Goal: Transaction & Acquisition: Purchase product/service

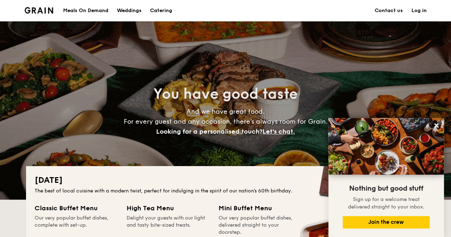
click at [161, 7] on h1 "Catering" at bounding box center [161, 10] width 22 height 21
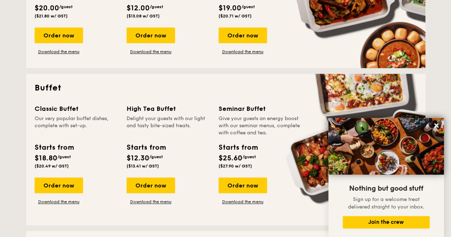
scroll to position [178, 0]
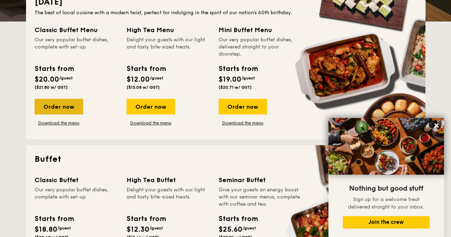
click at [56, 108] on div "Order now" at bounding box center [59, 107] width 49 height 16
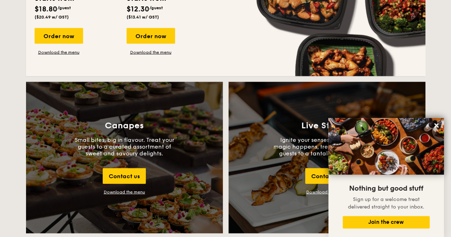
scroll to position [785, 0]
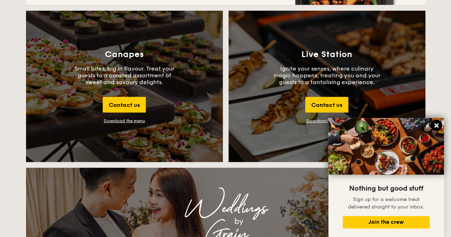
click at [440, 127] on button at bounding box center [436, 125] width 11 height 11
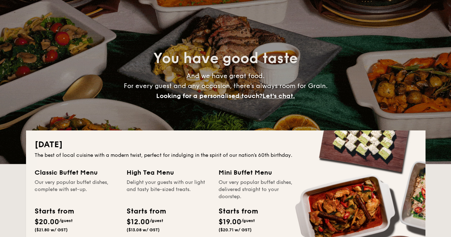
scroll to position [0, 0]
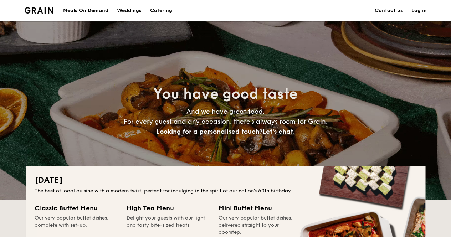
click at [126, 11] on div "Weddings" at bounding box center [129, 10] width 25 height 21
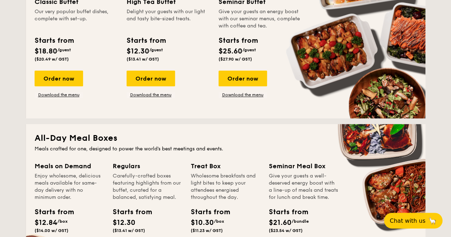
scroll to position [321, 0]
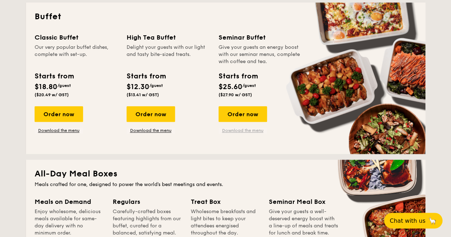
click at [240, 130] on link "Download the menu" at bounding box center [243, 131] width 49 height 6
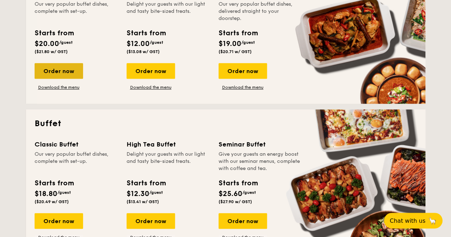
scroll to position [285, 0]
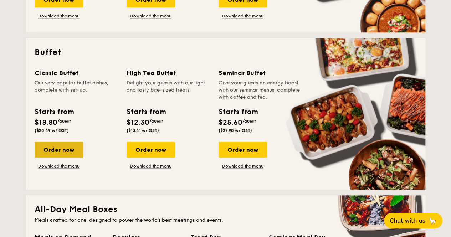
click at [64, 151] on div "Order now" at bounding box center [59, 150] width 49 height 16
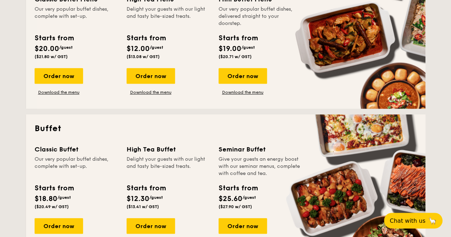
scroll to position [173, 0]
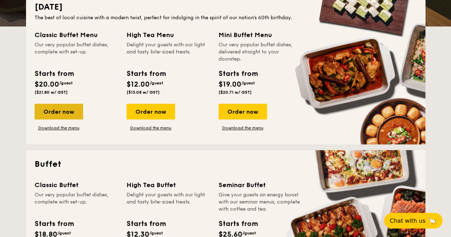
click at [72, 114] on div "Order now" at bounding box center [59, 112] width 49 height 16
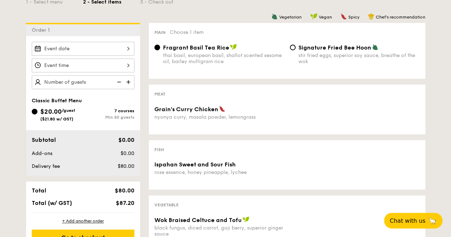
scroll to position [143, 0]
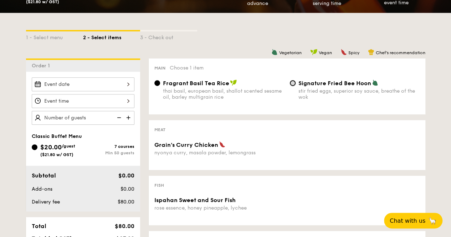
click at [295, 82] on input "Signature Fried Bee Hoon stir fried eggs, superior soy sauce, breathe of the wok" at bounding box center [293, 83] width 6 height 6
radio input "true"
click at [158, 81] on input "Fragrant Basil Tea Rice thai basil, european basil, shallot scented sesame oil,…" at bounding box center [157, 83] width 6 height 6
radio input "true"
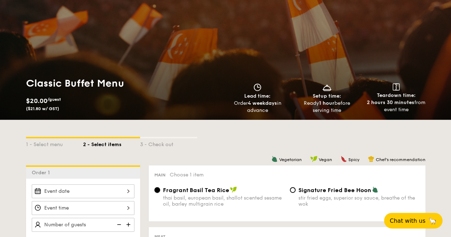
scroll to position [0, 0]
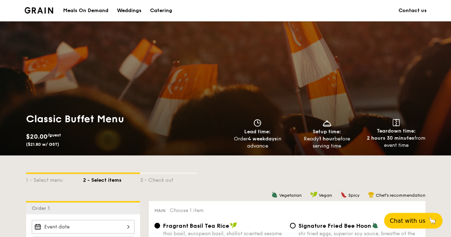
click at [77, 10] on div "Meals On Demand" at bounding box center [85, 10] width 45 height 21
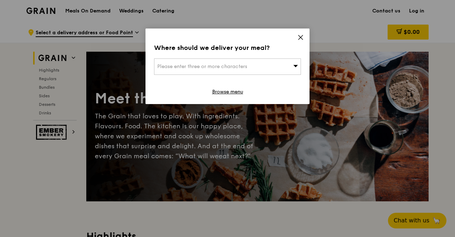
click at [301, 36] on icon at bounding box center [301, 37] width 6 height 6
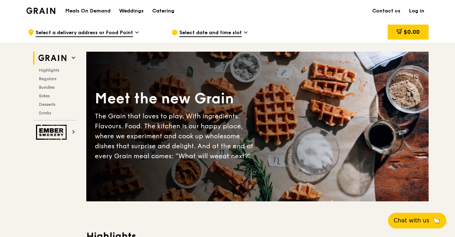
click at [71, 55] on h2 "Grain" at bounding box center [55, 58] width 44 height 13
click at [52, 70] on span "Highlights" at bounding box center [50, 70] width 23 height 5
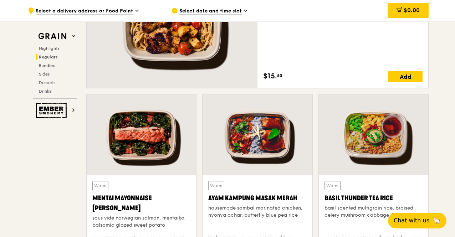
scroll to position [701, 0]
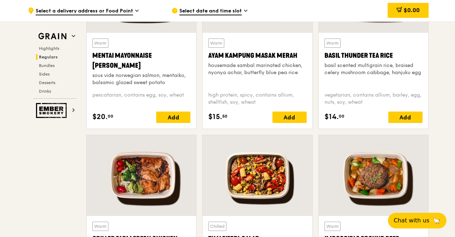
click at [52, 55] on span "Regulars" at bounding box center [48, 57] width 19 height 5
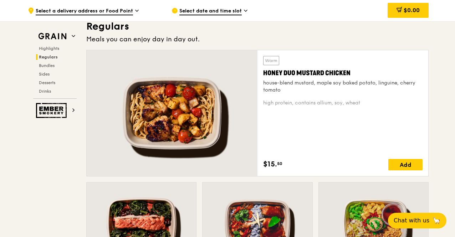
scroll to position [461, 0]
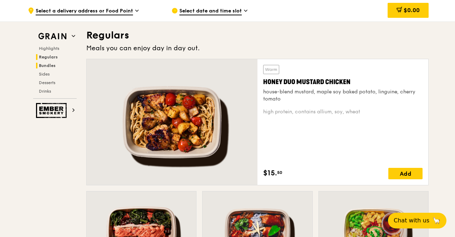
click at [49, 63] on span "Bundles" at bounding box center [47, 65] width 17 height 5
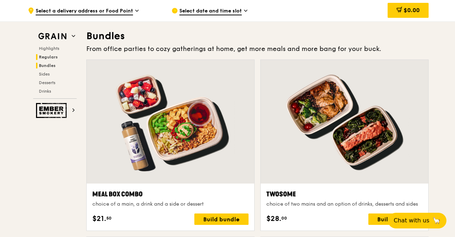
scroll to position [1019, 0]
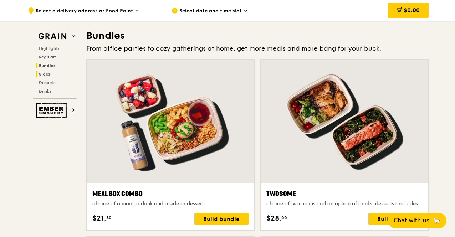
click at [47, 74] on span "Sides" at bounding box center [44, 74] width 11 height 5
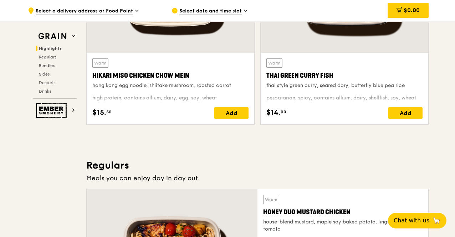
scroll to position [153, 0]
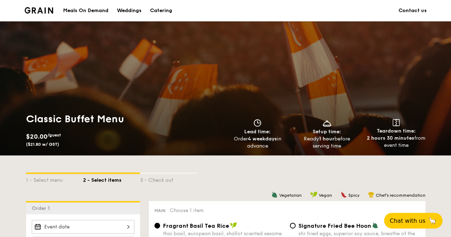
click at [40, 8] on img at bounding box center [39, 10] width 29 height 6
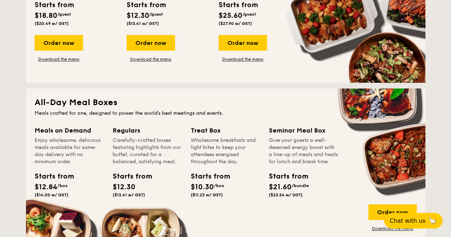
scroll to position [285, 0]
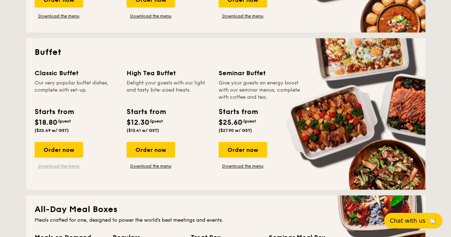
click at [64, 166] on link "Download the menu" at bounding box center [59, 166] width 49 height 6
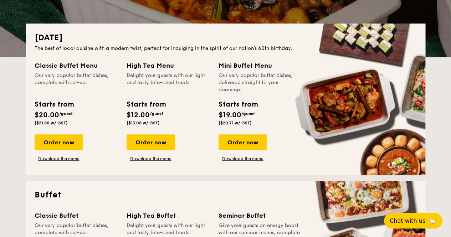
scroll to position [250, 0]
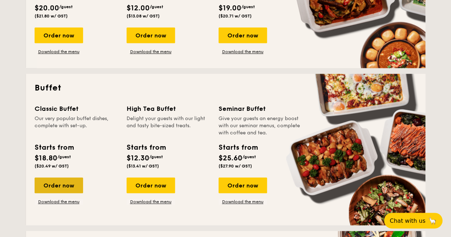
click at [46, 187] on div "Order now" at bounding box center [59, 186] width 49 height 16
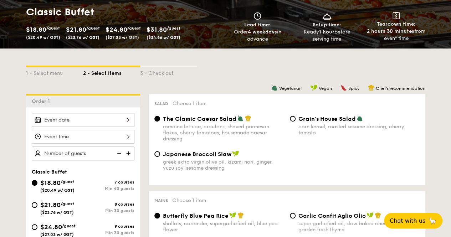
scroll to position [143, 0]
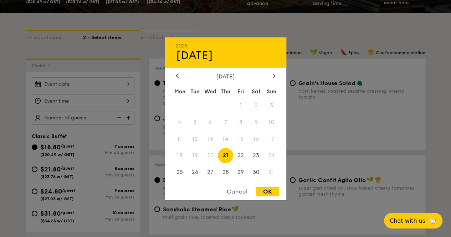
click at [107, 82] on div "2025 Aug [DATE] Tue Wed Thu Fri Sat Sun 1 2 3 4 5 6 7 8 9 10 11 12 13 14 15 16 …" at bounding box center [83, 84] width 103 height 14
click at [273, 75] on icon at bounding box center [274, 75] width 3 height 5
click at [176, 76] on icon at bounding box center [177, 75] width 3 height 5
click at [255, 125] on span "13" at bounding box center [256, 122] width 15 height 15
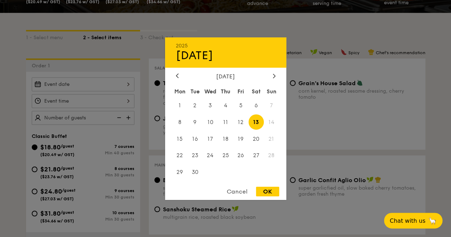
click at [258, 189] on div "OK" at bounding box center [267, 192] width 23 height 10
type input "[DATE]"
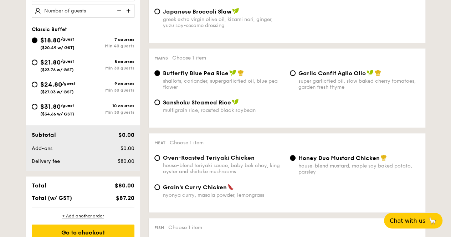
scroll to position [214, 0]
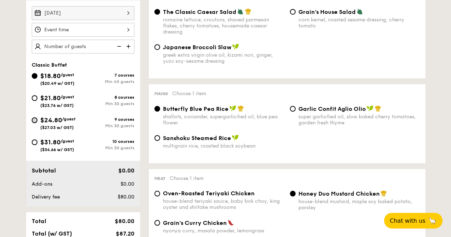
click at [37, 120] on input "$24.80 /guest ($27.03 w/ GST) 9 courses Min 30 guests" at bounding box center [35, 120] width 6 height 6
radio input "true"
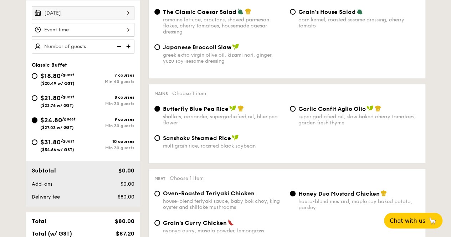
radio input "true"
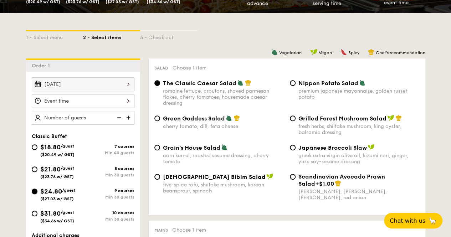
scroll to position [178, 0]
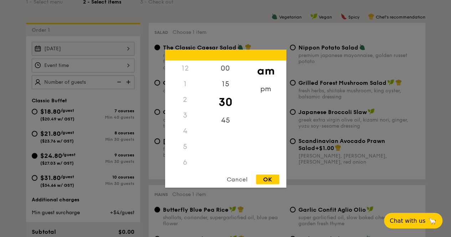
click at [123, 67] on div "12 1 2 3 4 5 6 7 8 9 10 11 00 15 30 45 am pm Cancel OK" at bounding box center [83, 66] width 103 height 14
click at [181, 80] on div "6" at bounding box center [185, 78] width 40 height 16
click at [186, 78] on div "6" at bounding box center [185, 78] width 40 height 16
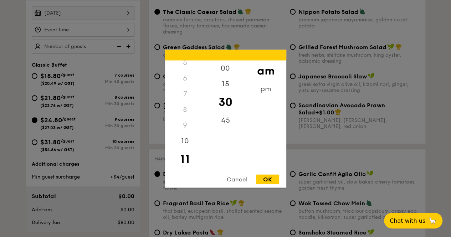
scroll to position [250, 0]
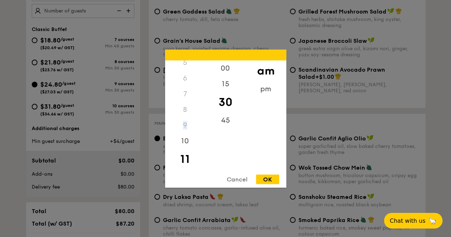
drag, startPoint x: 185, startPoint y: 125, endPoint x: 184, endPoint y: 130, distance: 5.0
click at [184, 130] on div "9" at bounding box center [185, 125] width 40 height 16
click at [264, 90] on div "pm" at bounding box center [266, 91] width 40 height 21
click at [184, 166] on div "6" at bounding box center [185, 164] width 40 height 21
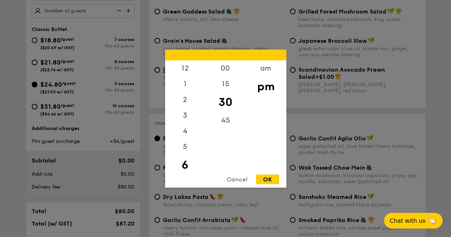
click at [265, 179] on div "OK" at bounding box center [267, 179] width 23 height 10
type input "6:30PM"
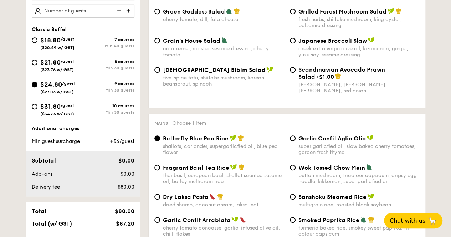
scroll to position [214, 0]
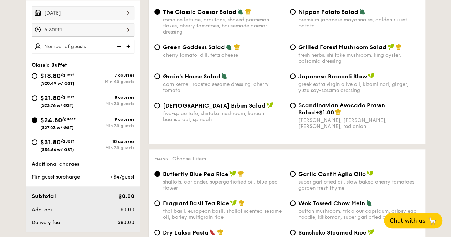
click at [128, 45] on img at bounding box center [129, 47] width 11 height 14
type input "30 guests"
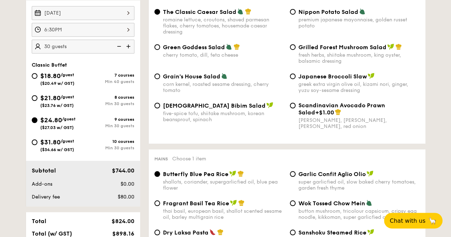
click at [158, 17] on div "The Classic Caesar Salad romaine lettuce, croutons, shaved parmesan flakes, che…" at bounding box center [220, 21] width 136 height 27
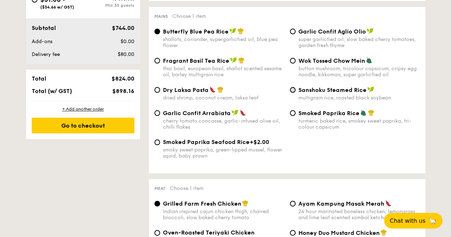
scroll to position [321, 0]
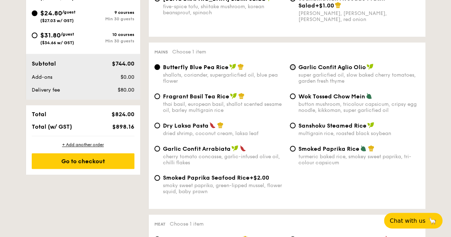
click at [294, 70] on input "Garlic Confit Aglio Olio super garlicfied oil, slow baked cherry tomatoes, gard…" at bounding box center [293, 67] width 6 height 6
radio input "true"
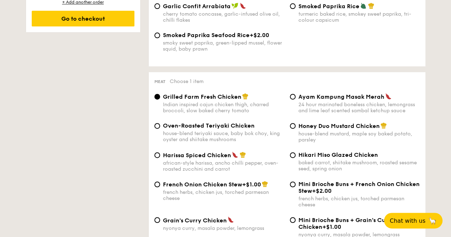
scroll to position [428, 0]
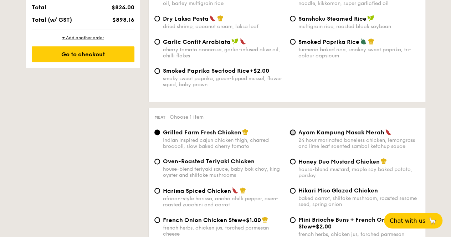
click at [293, 135] on input "Ayam Kampung Masak Merah 24 hour marinated boneless chicken, lemongrass and lim…" at bounding box center [293, 133] width 6 height 6
radio input "true"
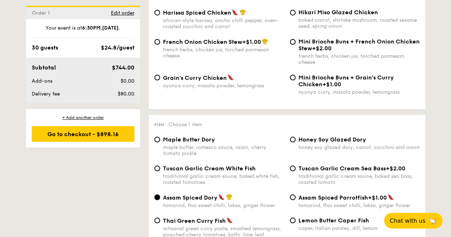
scroll to position [678, 0]
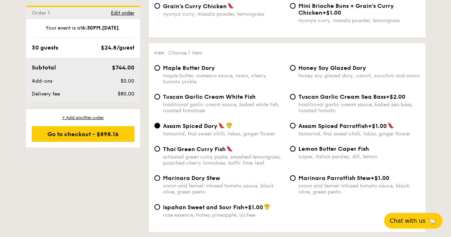
click at [298, 153] on div "Lemon Butter Caper Fish caper, italian parsley, dill, lemon" at bounding box center [355, 153] width 136 height 14
click at [293, 152] on input "Lemon Butter Caper Fish caper, italian parsley, dill, lemon" at bounding box center [293, 149] width 6 height 6
radio input "true"
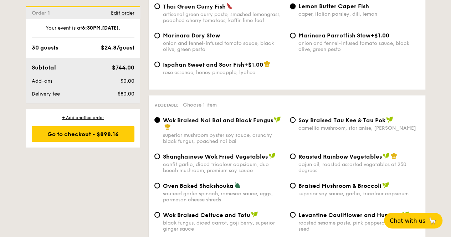
scroll to position [856, 0]
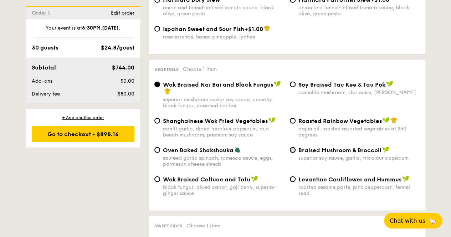
click at [293, 153] on input "Braised Mushroom & Broccoli superior soy sauce, garlic, tricolour capsicum" at bounding box center [293, 150] width 6 height 6
radio input "true"
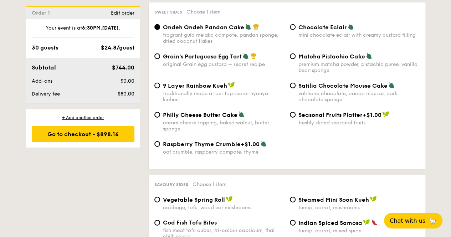
scroll to position [1035, 0]
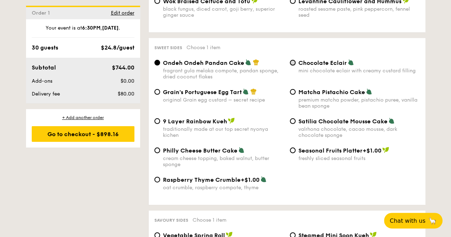
click at [292, 66] on input "Chocolate Eclair mini chocolate eclair with creamy custard filling" at bounding box center [293, 63] width 6 height 6
radio input "true"
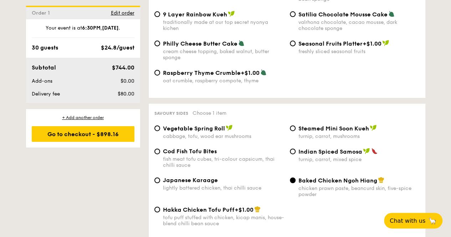
scroll to position [1177, 0]
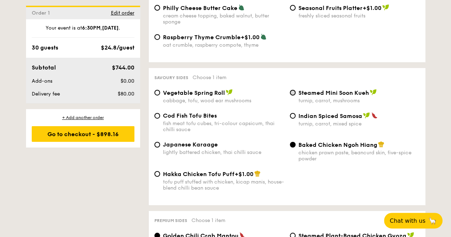
click at [293, 96] on input "Steamed Mini Soon Kueh turnip, carrot, mushrooms" at bounding box center [293, 93] width 6 height 6
radio input "true"
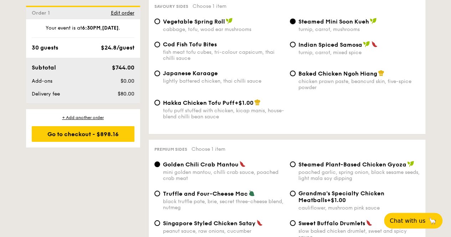
scroll to position [1320, 0]
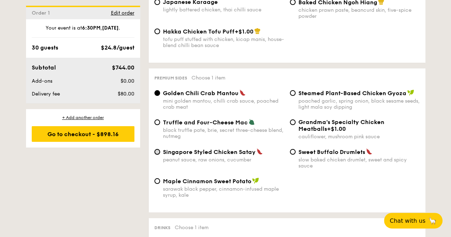
click at [158, 155] on input "Singapore Styled Chicken Satay peanut sauce, raw onions, cucumber" at bounding box center [157, 152] width 6 height 6
radio input "true"
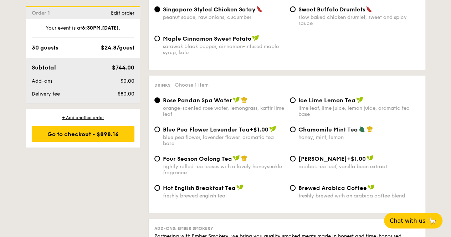
scroll to position [1499, 0]
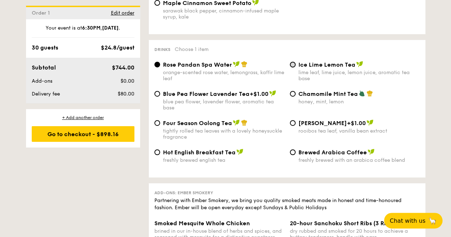
click at [293, 67] on input "Ice Lime Lemon Tea lime leaf, lime juice, lemon juice, aromatic tea base" at bounding box center [293, 65] width 6 height 6
radio input "true"
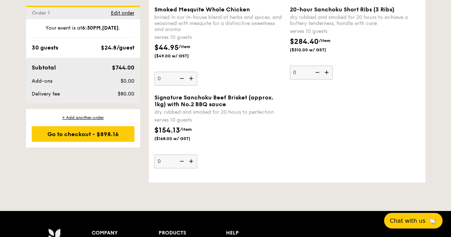
scroll to position [1748, 0]
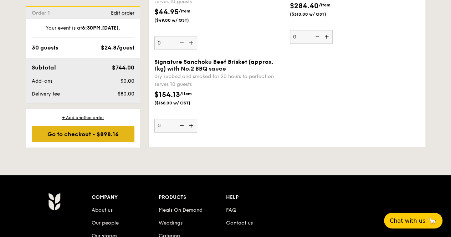
click at [93, 136] on div "Go to checkout - $898.16" at bounding box center [83, 134] width 103 height 16
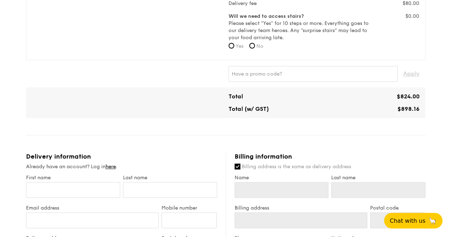
scroll to position [321, 0]
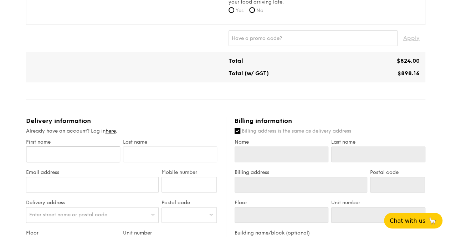
click at [47, 153] on input "First name" at bounding box center [73, 155] width 94 height 16
type input "M"
type input "Ma"
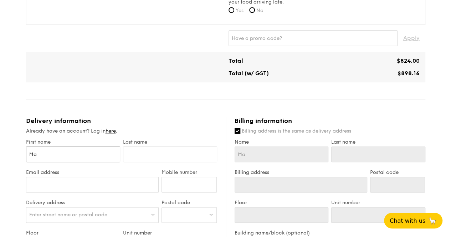
type input "Mag"
type input "Magd"
type input "[PERSON_NAME]"
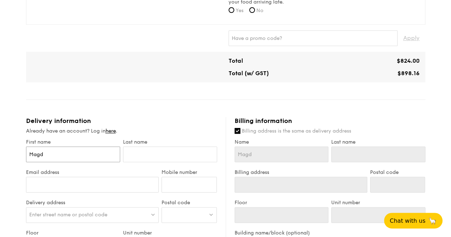
type input "[PERSON_NAME]"
type input "Magdal"
type input "Magdalene"
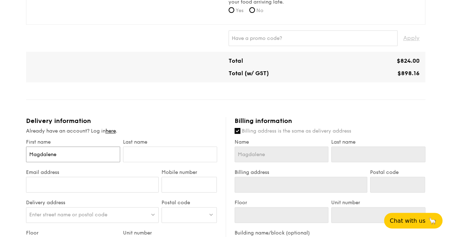
type input "Magdalene"
click at [138, 152] on input "text" at bounding box center [170, 155] width 94 height 16
type input "P"
type input "Pan"
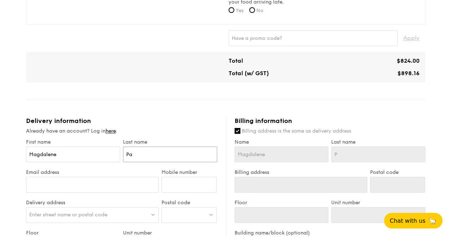
type input "Pan"
type input "Pang"
click at [56, 183] on input "Email address" at bounding box center [92, 185] width 133 height 16
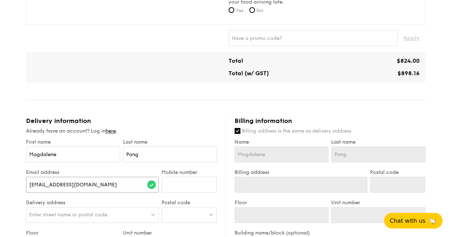
type input "[EMAIL_ADDRESS][DOMAIN_NAME]"
click at [169, 183] on input "Mobile number" at bounding box center [189, 185] width 55 height 16
type input "97599920"
click at [174, 140] on label "Last name" at bounding box center [170, 142] width 94 height 6
click at [120, 147] on input "Magdalene" at bounding box center [73, 155] width 94 height 16
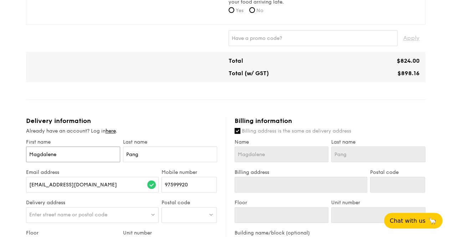
scroll to position [357, 0]
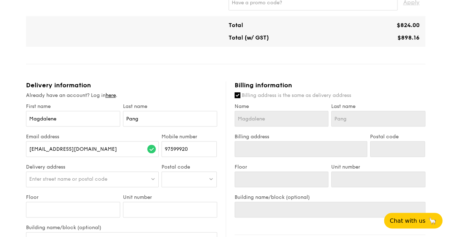
click at [67, 178] on span "Enter street name or postal code" at bounding box center [68, 179] width 78 height 6
click at [173, 175] on div at bounding box center [189, 180] width 55 height 16
type input "67086670"
click at [70, 176] on span "Enter street name or postal code" at bounding box center [68, 179] width 78 height 6
type input "H"
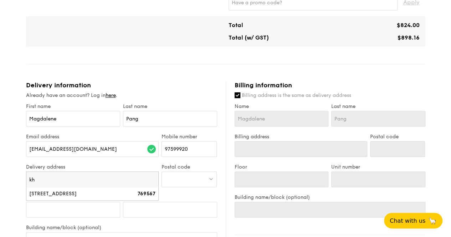
type input "k"
click at [77, 180] on input "search" at bounding box center [92, 180] width 132 height 16
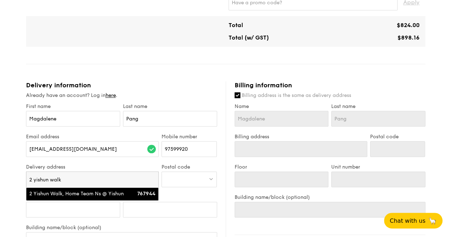
type input "2 yishun walk"
click at [72, 197] on div "2 Yishun Walk, Home Team Ns @ Yishun" at bounding box center [76, 194] width 95 height 7
type input "Home Team Ns @ Yishun, 2 Yishun Walk"
type input "767944"
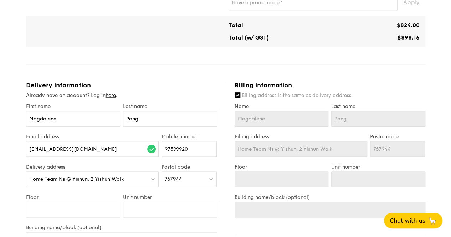
scroll to position [428, 0]
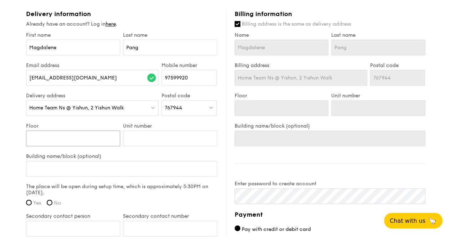
click at [49, 140] on input "Floor" at bounding box center [73, 139] width 94 height 16
type input "5"
click at [148, 133] on input "Unit number" at bounding box center [170, 139] width 94 height 16
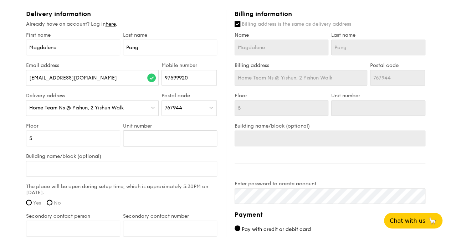
type input "K"
type input "Kh"
type input "Kha"
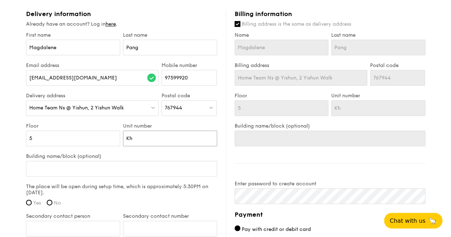
type input "Kha"
type input "Khat"
type input "[PERSON_NAME]"
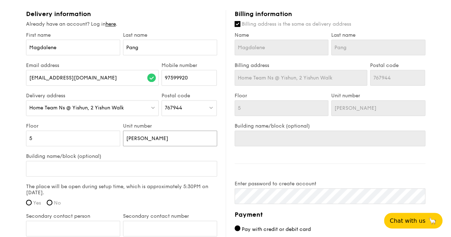
type input "Khatib"
type input "Khatib D"
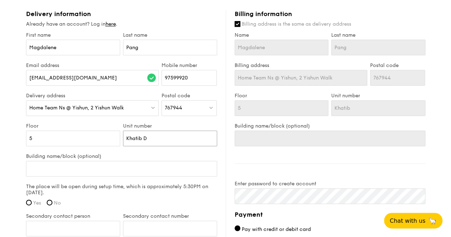
type input "Khatib D"
type input "Khatib De"
type input "Khatib Del"
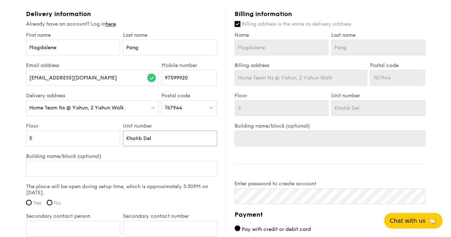
type input "Khatib Delu"
type input "Khatib Delux"
type input "Khatib Deluxe"
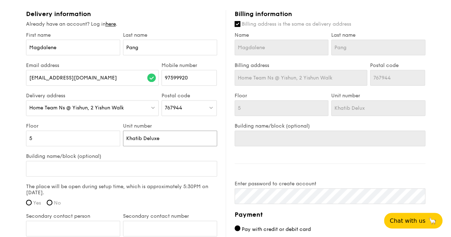
type input "Khatib Deluxe"
type input "Khatib Deluxe M"
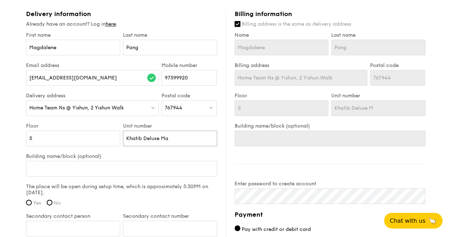
type input "Khatib Deluxe Man"
type input "Khatib Deluxe ManC"
type input "Khatib Deluxe ManCa"
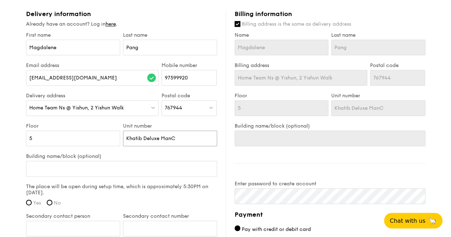
type input "Khatib Deluxe ManCa"
type input "Khatib Deluxe ManCav"
type input "Khatib Deluxe ManCave"
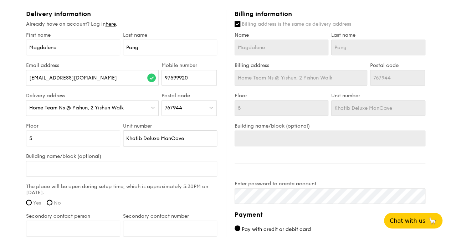
type input "Khatib Deluxe ManCaves"
type input "Khatib Deluxe ManCaves-"
type input "D"
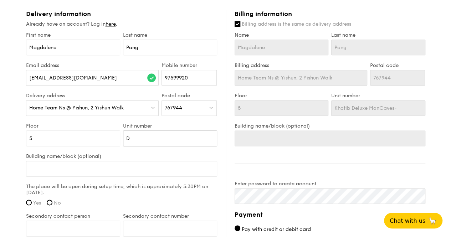
type input "D"
type input "De"
click at [156, 135] on input "De" at bounding box center [170, 139] width 94 height 16
type input "D"
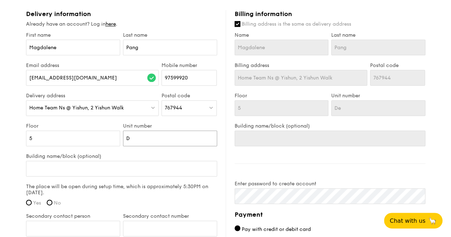
type input "D"
type input "K"
type input "Kh"
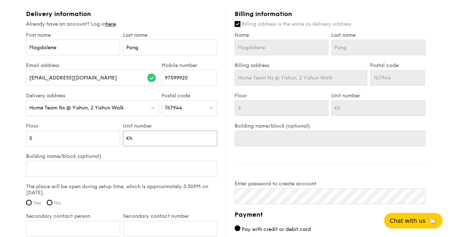
type input "Kha"
type input "Khat"
type input "[PERSON_NAME]"
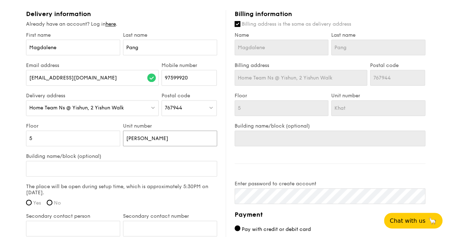
type input "[PERSON_NAME]"
type input "Khatib"
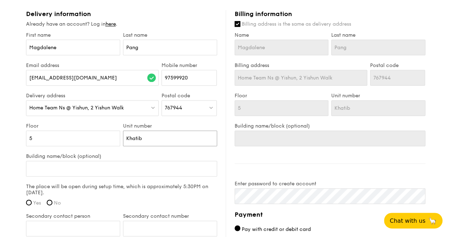
type input "Khatib F"
type input "Khatib"
type input "Khatib D"
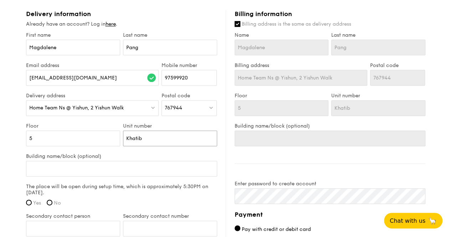
type input "Khatib D"
type input "Khatib De"
type input "Khatib Del"
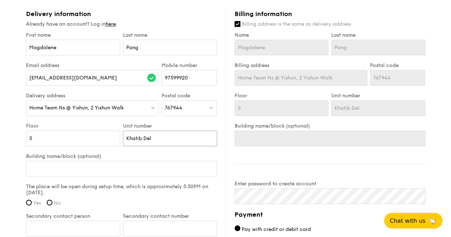
type input "Khatib Delu"
type input "Khatib Delux"
type input "Khatib Deluxe"
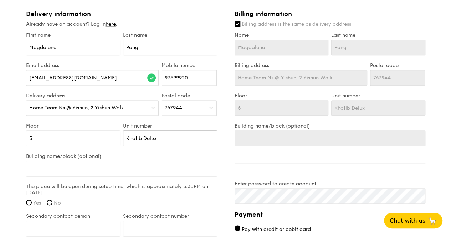
type input "Khatib Deluxe"
type input "Khatib Deluxe M"
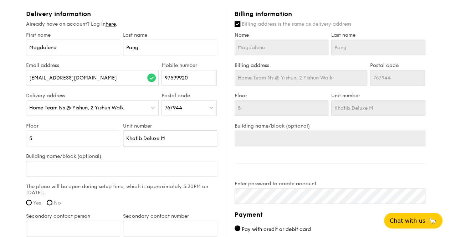
type input "Khatib Deluxe Ma"
type input "Khatib Deluxe Man"
type input "Khatib Deluxe ManV"
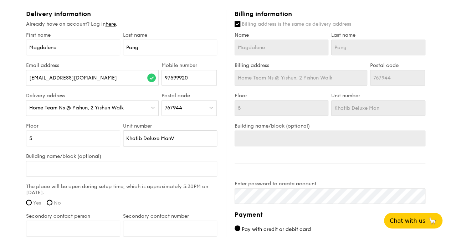
type input "Khatib Deluxe ManV"
type input "Khatib Deluxe Man"
type input "Khatib Deluxe ManC"
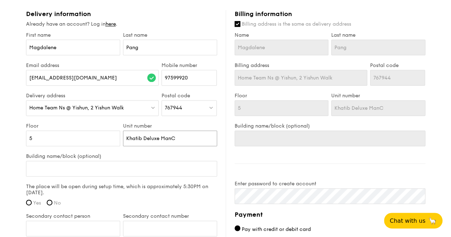
type input "Khatib Deluxe ManCa"
type input "Khatib Deluxe ManCar"
type input "Khatib Deluxe ManCa"
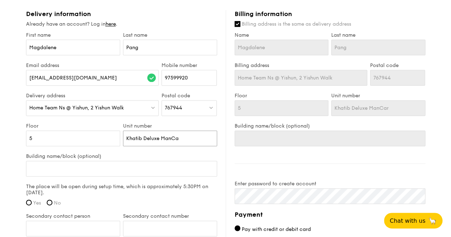
type input "Khatib Deluxe ManCa"
type input "Khatib Deluxe ManCav"
type input "Khatib Deluxe ManCave"
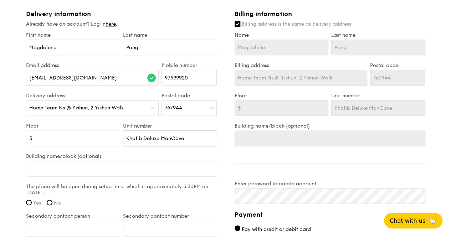
type input "Khatib Deluxe ManCaves"
type input "Khatib Deluxe ManCaves -"
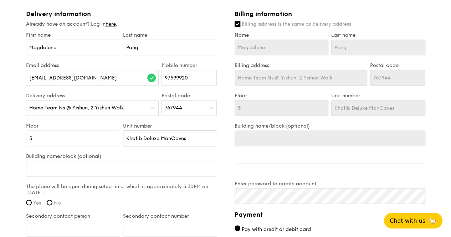
type input "Khatib Deluxe ManCaves -"
type input "Khatib Deluxe ManCaves -D"
type input "Khatib Deluxe ManCaves -De"
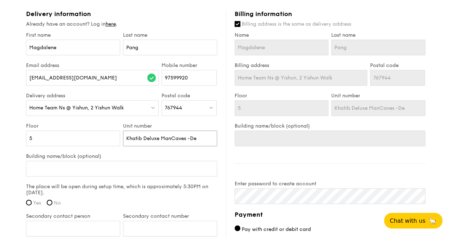
type input "Khatib Deluxe ManCaves -Del"
type input "Khatib Deluxe ManCaves -Delu"
type input "Khatib Deluxe ManCaves -Deluu"
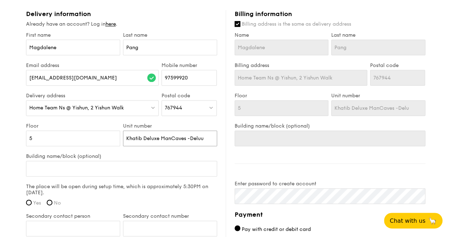
type input "Khatib Deluxe ManCaves -Deluu"
type input "Khatib Deluxe ManCaves -Deluux"
type input "Khatib Deluxe ManCaves -Deluu"
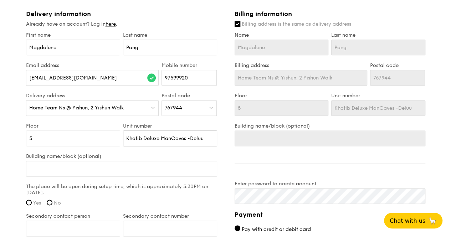
type input "Khatib Deluxe ManCaves -Delu"
type input "Khatib Deluxe ManCaves -Delux"
type input "Khatib Deluxe ManCaves -Deluxe"
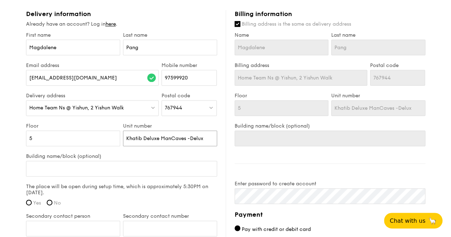
type input "Khatib Deluxe ManCaves -Deluxe"
type input "Khatib Deluxe ManCaves -Deluxe M"
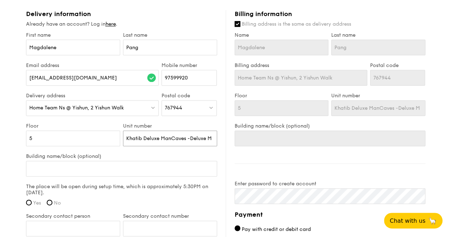
type input "Khatib Deluxe ManCaves -Deluxe Ma"
type input "Khatib Deluxe ManCaves -Deluxe Man"
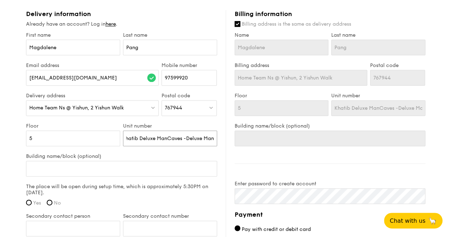
type input "Khatib Deluxe ManCaves -Deluxe ManC"
type input "Khatib Deluxe ManCaves -Deluxe ManCa"
type input "Khatib Deluxe ManCaves -Deluxe ManCav"
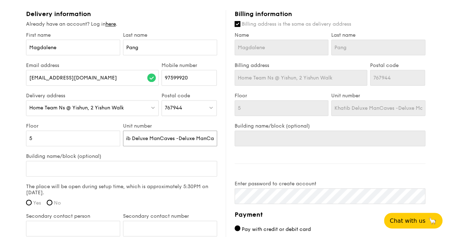
type input "Khatib Deluxe ManCaves -Deluxe ManCav"
type input "Khatib Deluxe ManCaves -Deluxe ManCave"
type input "Khatib Deluxe ManCaves -Deluxe ManCaves"
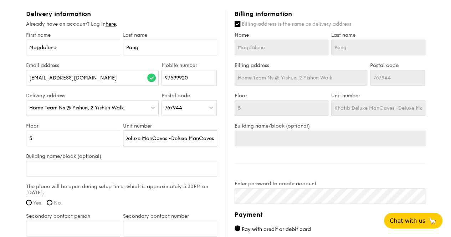
type input "Khatib Deluxe ManCaves -Deluxe ManCaves"
type input "Khatib Deluxe ManCaves -Deluxe ManCaves A"
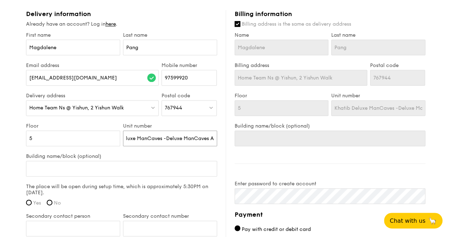
type input "Khatib Deluxe ManCaves -Deluxe ManCaves A"
click at [103, 169] on input "Building name/block (optional)" at bounding box center [121, 169] width 191 height 16
type input "H"
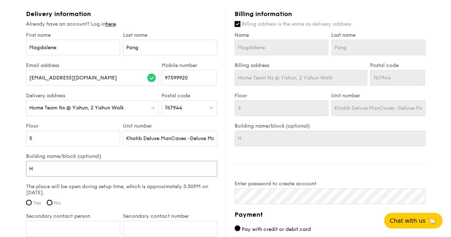
type input "Ho"
type input "Hom"
type input "Home"
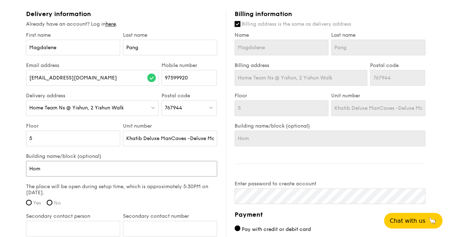
type input "Home"
type input "Homet"
type input "Homete"
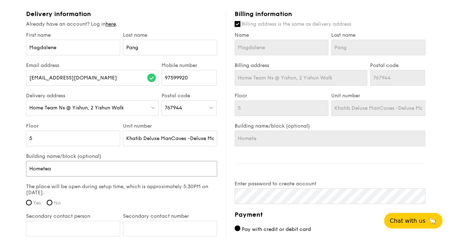
type input "Hometeam"
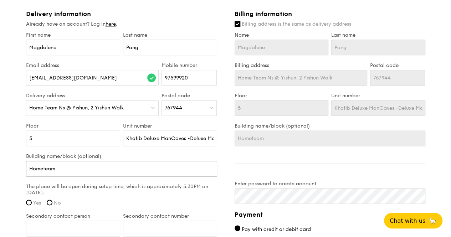
type input "Hometeam"
type input "Hometeams"
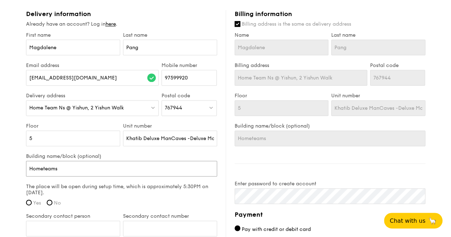
type input "Hometeams N"
type input "Hometeams NS"
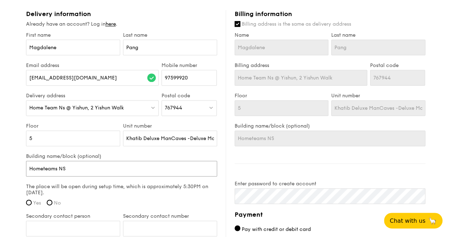
type input "Hometeams NS"
type input "Hometeams NS K"
type input "Hometeams NS Kh"
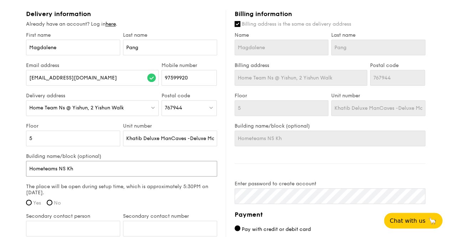
type input "Hometeams NS Kha"
type input "Hometeams NS Khat"
type input "Hometeams NS Khati"
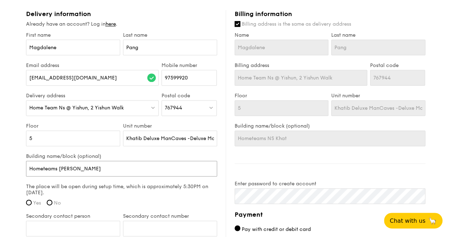
type input "Hometeams NS Khati"
type input "Hometeams NS Khatib"
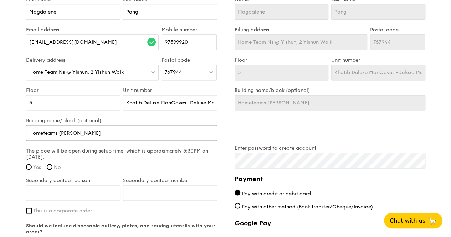
scroll to position [500, 0]
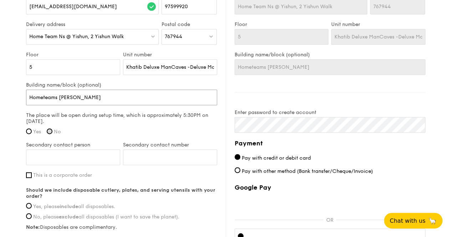
type input "Hometeams NS Khatib"
click at [49, 130] on input "No" at bounding box center [50, 131] width 6 height 6
radio input "true"
click at [28, 131] on input "Yes" at bounding box center [29, 131] width 6 height 6
radio input "true"
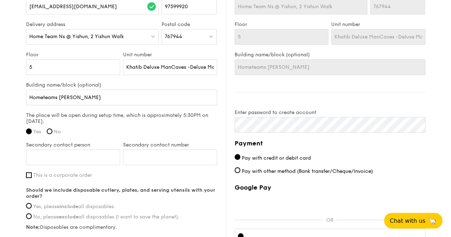
scroll to position [535, 0]
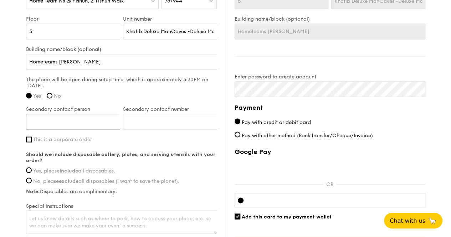
click at [59, 119] on input "Secondary contact person" at bounding box center [73, 122] width 94 height 16
drag, startPoint x: 72, startPoint y: 123, endPoint x: 31, endPoint y: 121, distance: 41.8
click at [31, 121] on input "Magdalene" at bounding box center [73, 122] width 94 height 16
type input "Angeline"
click at [131, 122] on input "Secondary contact number" at bounding box center [170, 122] width 94 height 16
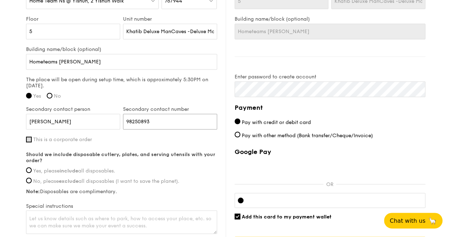
type input "98250893"
click at [29, 141] on input "This is a corporate order" at bounding box center [29, 140] width 6 height 6
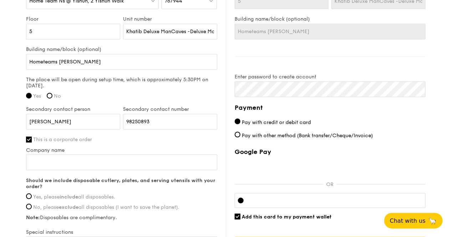
scroll to position [571, 0]
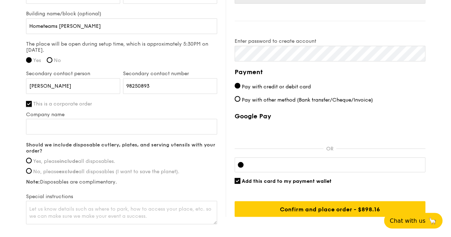
click at [29, 103] on input "This is a corporate order" at bounding box center [29, 104] width 6 height 6
checkbox input "false"
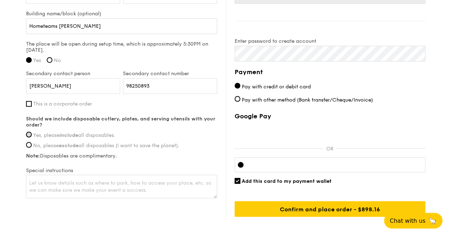
click at [28, 133] on input "Yes, please include all disposables." at bounding box center [29, 135] width 6 height 6
radio input "true"
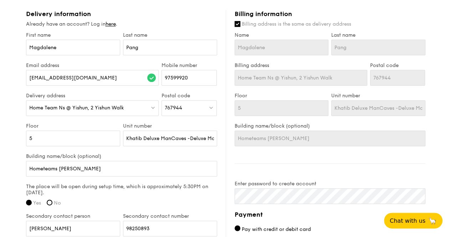
scroll to position [392, 0]
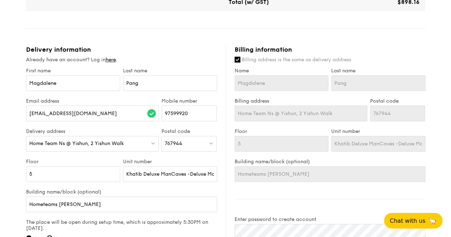
click at [233, 60] on div "Billing information Billing address is the same as delivery address Name Magdal…" at bounding box center [326, 221] width 200 height 350
click at [238, 59] on input "Billing address is the same as delivery address" at bounding box center [238, 60] width 6 height 6
checkbox input "false"
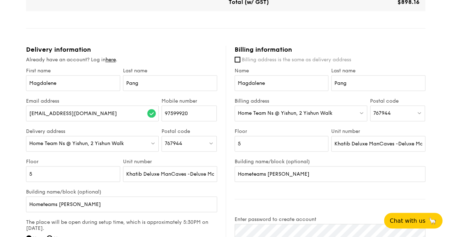
drag, startPoint x: 333, startPoint y: 110, endPoint x: 239, endPoint y: 109, distance: 94.6
click at [239, 109] on div "Home Team Ns @ Yishun, 2 Yishun Walk" at bounding box center [301, 114] width 133 height 16
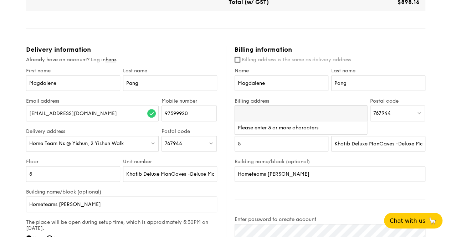
type input "n"
type input "blk 792 choa chu kang north 6"
drag, startPoint x: 395, startPoint y: 110, endPoint x: 374, endPoint y: 111, distance: 21.1
click at [374, 111] on div "767944" at bounding box center [397, 114] width 55 height 16
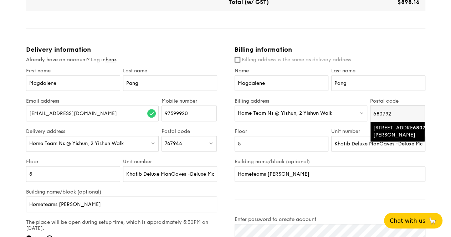
type input "680792"
click at [382, 128] on div "792 Choa Chu Kang North 6" at bounding box center [392, 132] width 37 height 14
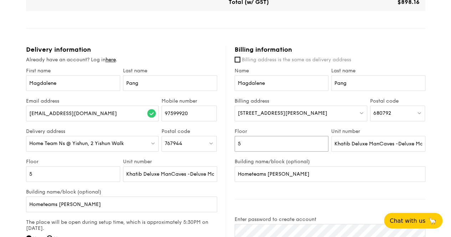
drag, startPoint x: 241, startPoint y: 143, endPoint x: 237, endPoint y: 144, distance: 3.6
click at [237, 144] on input "5" at bounding box center [282, 144] width 94 height 16
type input "11"
drag, startPoint x: 332, startPoint y: 144, endPoint x: 427, endPoint y: 140, distance: 95.7
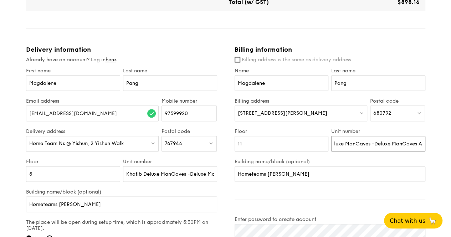
click at [427, 140] on div "1 - Select menu 2 - Select items 3 - Check out Classic Buffet $24.80 /guest ($2…" at bounding box center [225, 16] width 411 height 816
type input "262"
drag, startPoint x: 305, startPoint y: 176, endPoint x: 239, endPoint y: 177, distance: 66.0
click at [239, 177] on input "Hometeams NS Khatib" at bounding box center [330, 174] width 191 height 16
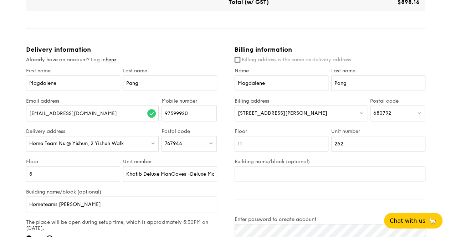
click at [349, 197] on div "Billing information Billing address is the same as delivery address Name Magdal…" at bounding box center [326, 221] width 200 height 350
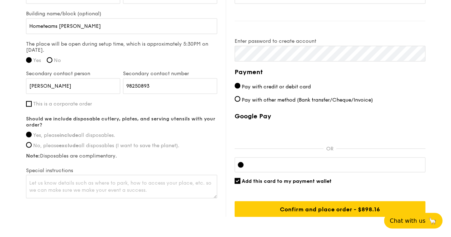
scroll to position [606, 0]
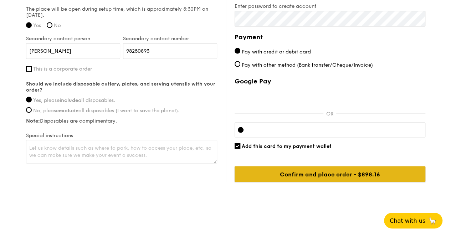
click at [333, 173] on input "Confirm and place order - $898.16" at bounding box center [330, 174] width 191 height 16
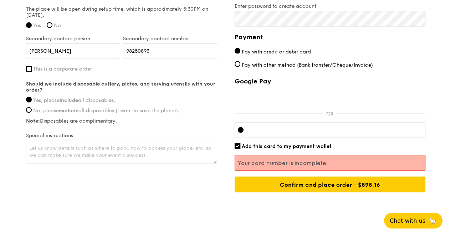
click at [420, 69] on div "Payment Pay with credit or debit card Pay with other method (Bank transfer/Cheq…" at bounding box center [330, 112] width 191 height 160
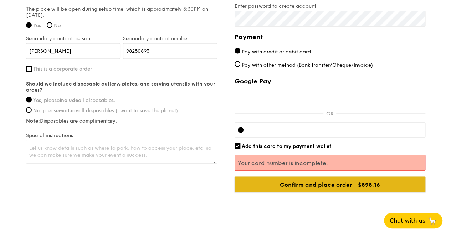
click at [325, 182] on input "Confirm and place order - $898.16" at bounding box center [330, 185] width 191 height 16
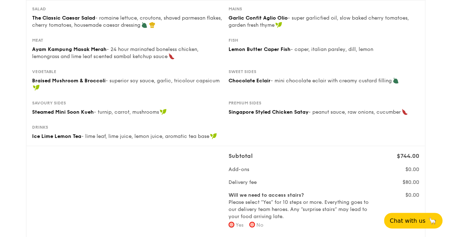
scroll to position [213, 0]
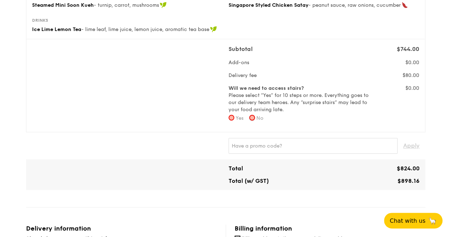
click at [252, 116] on input "No" at bounding box center [252, 118] width 6 height 6
radio input "true"
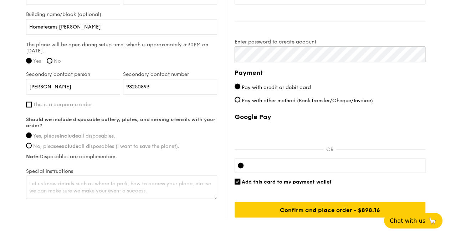
scroll to position [606, 0]
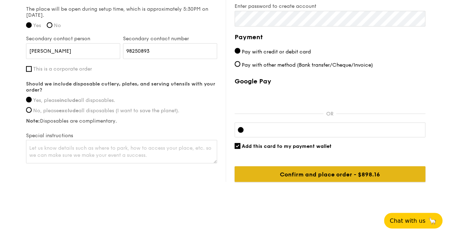
click at [324, 173] on input "Confirm and place order - $898.16" at bounding box center [330, 174] width 191 height 16
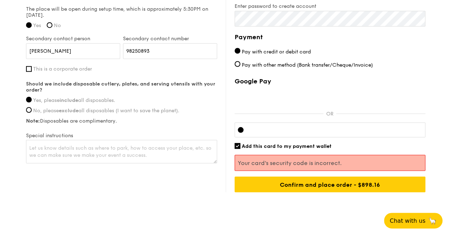
scroll to position [616, 0]
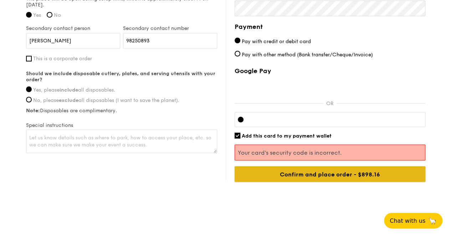
click at [328, 174] on input "Confirm and place order - $898.16" at bounding box center [330, 174] width 191 height 16
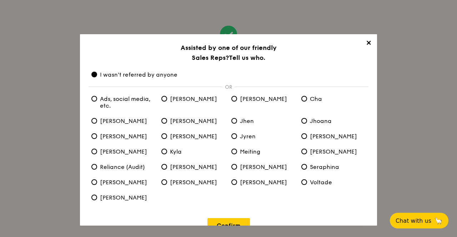
scroll to position [16, 0]
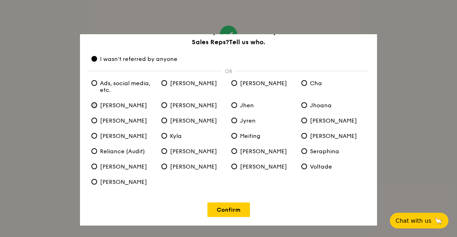
click at [93, 106] on input "Eliza" at bounding box center [94, 105] width 6 height 6
radio input "true"
radio anyone "false"
click at [228, 210] on link "Confirm" at bounding box center [228, 210] width 42 height 15
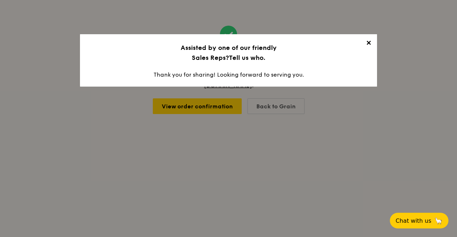
click at [370, 41] on span "✕" at bounding box center [368, 44] width 10 height 10
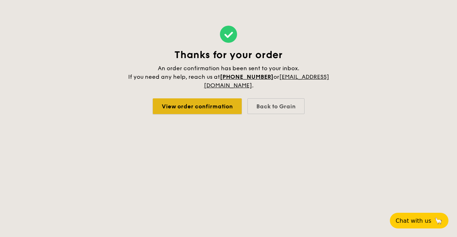
click at [208, 110] on link "View order confirmation" at bounding box center [197, 106] width 89 height 16
